Goal: Information Seeking & Learning: Learn about a topic

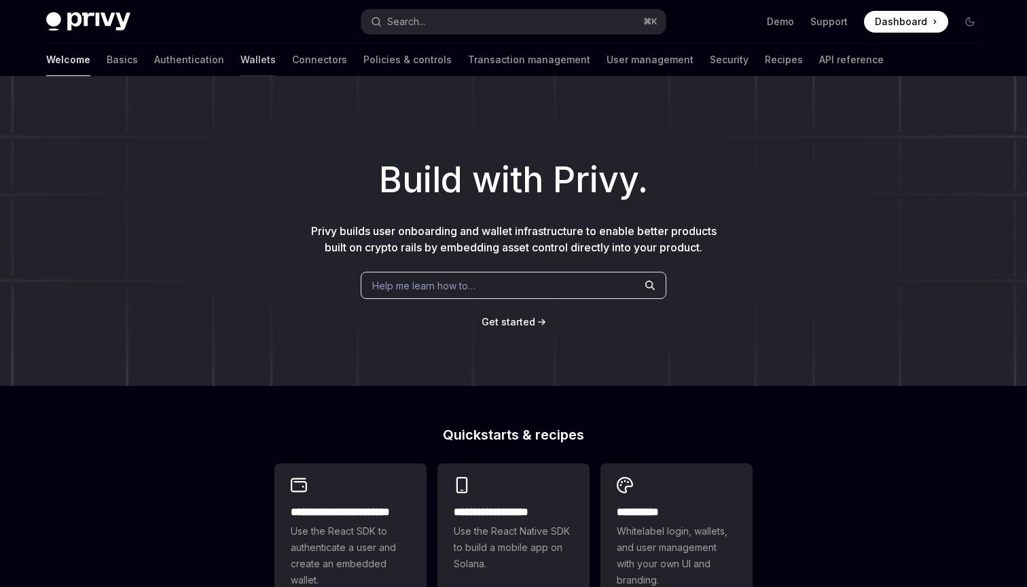
click at [240, 63] on link "Wallets" at bounding box center [257, 59] width 35 height 33
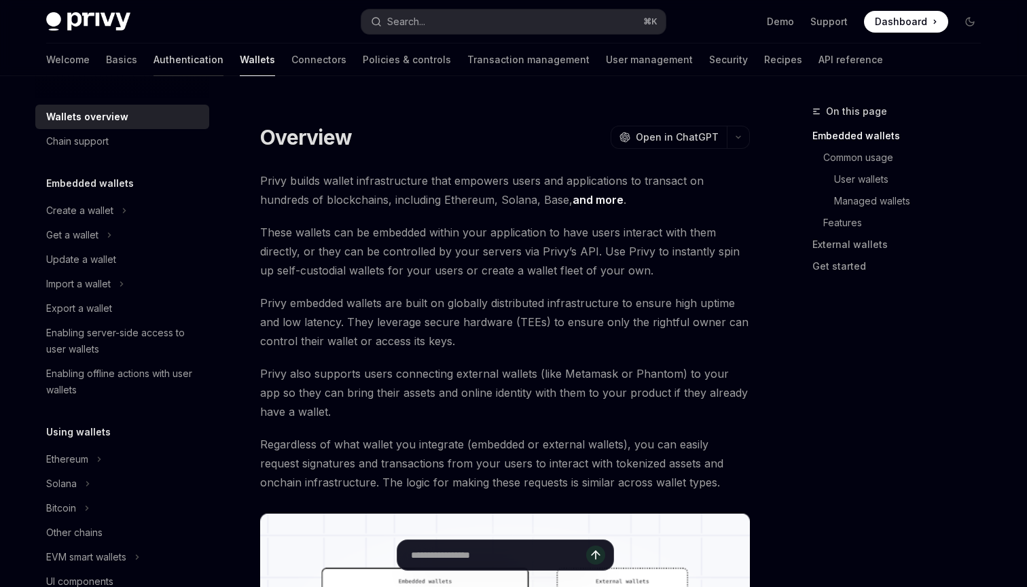
click at [153, 60] on link "Authentication" at bounding box center [188, 59] width 70 height 33
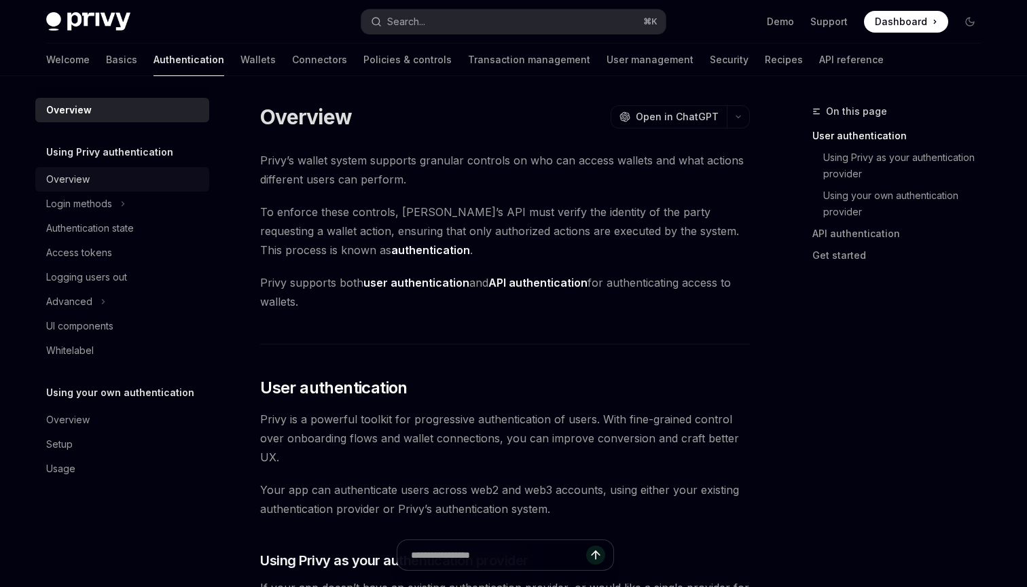
click at [120, 170] on link "Overview" at bounding box center [122, 179] width 174 height 24
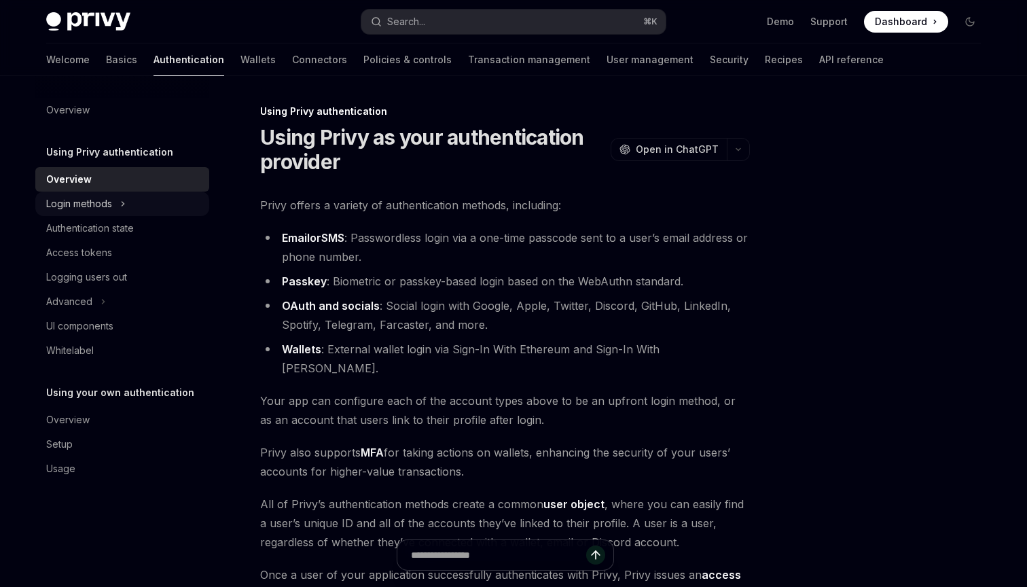
click at [120, 206] on icon at bounding box center [122, 204] width 5 height 16
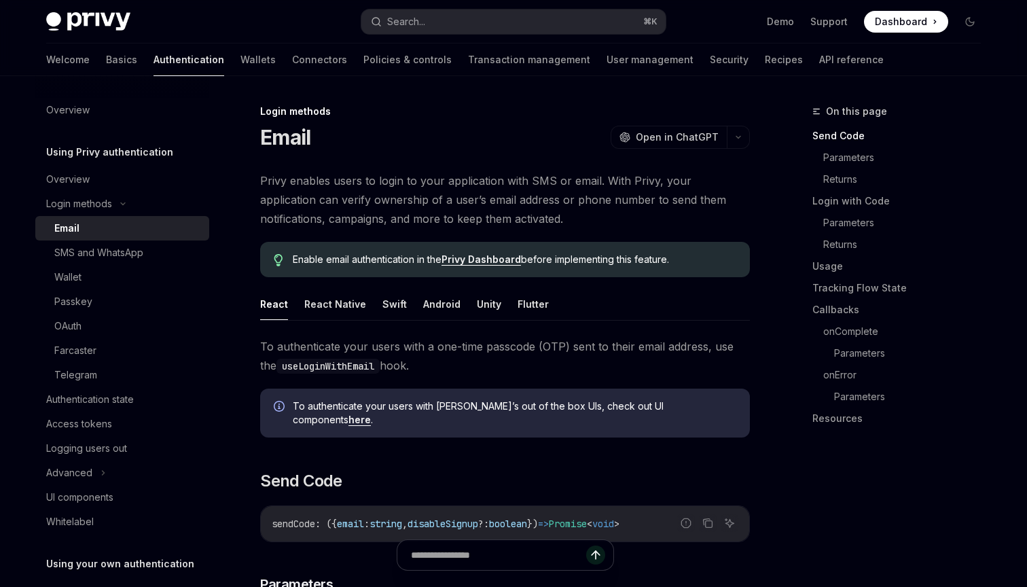
scroll to position [10, 0]
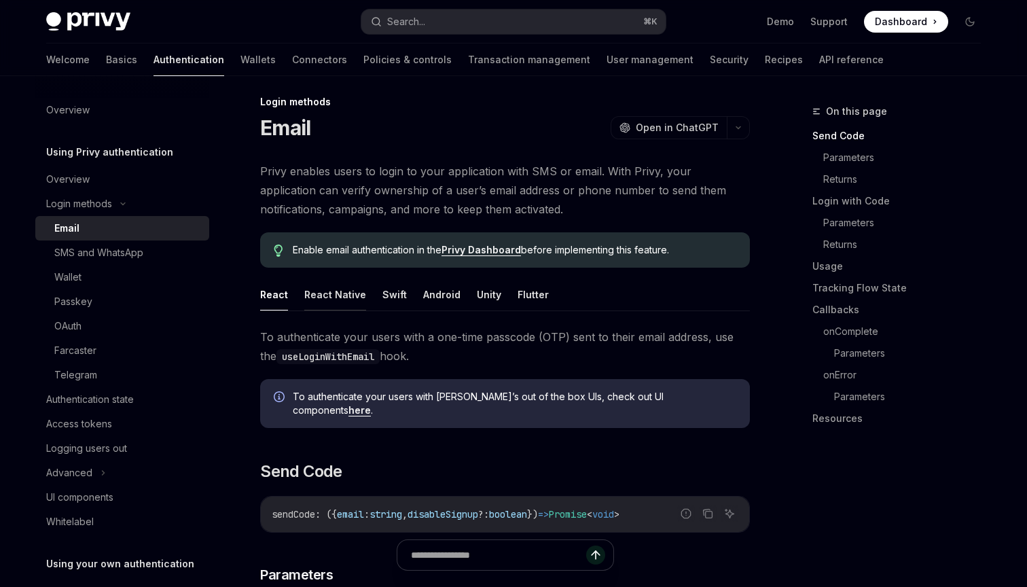
click at [324, 294] on button "React Native" at bounding box center [335, 294] width 62 height 32
type textarea "*"
